Goal: Task Accomplishment & Management: Manage account settings

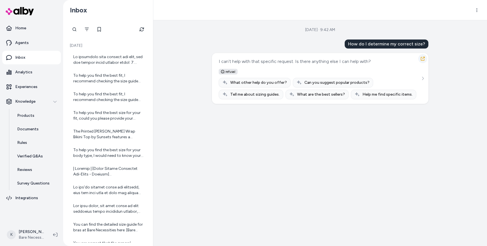
click at [423, 58] on icon "button" at bounding box center [423, 59] width 4 height 4
